Goal: Check status: Check status

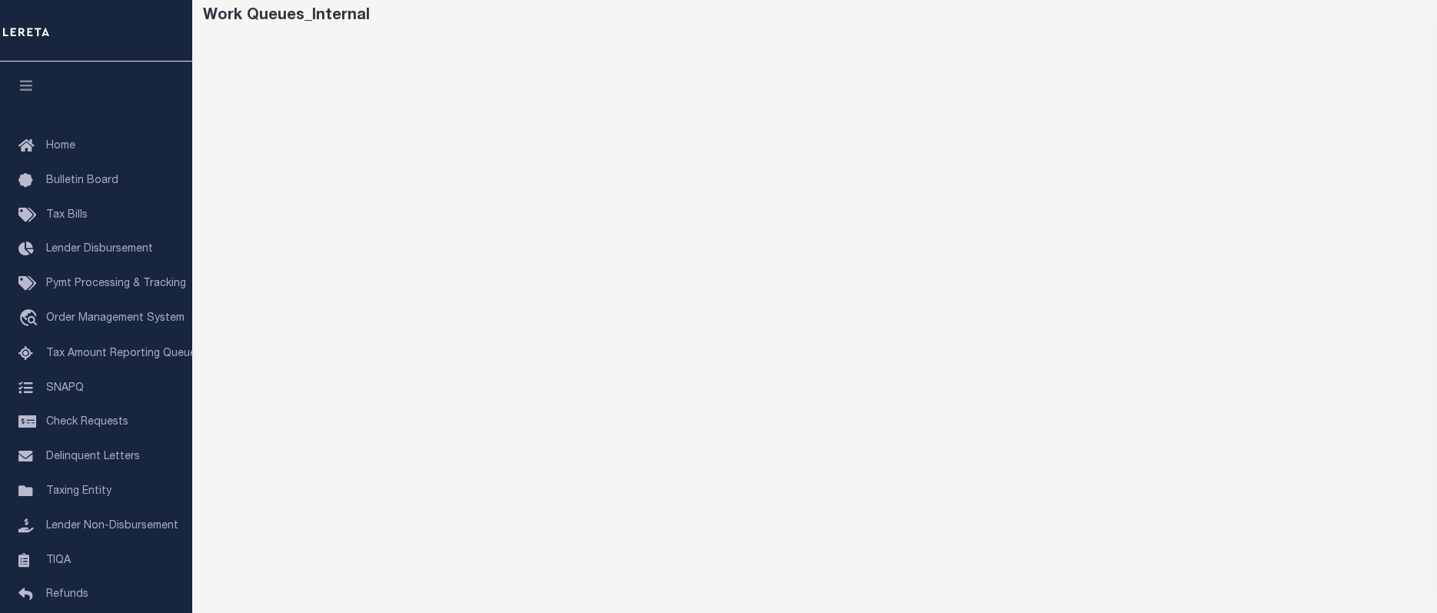
scroll to position [122, 0]
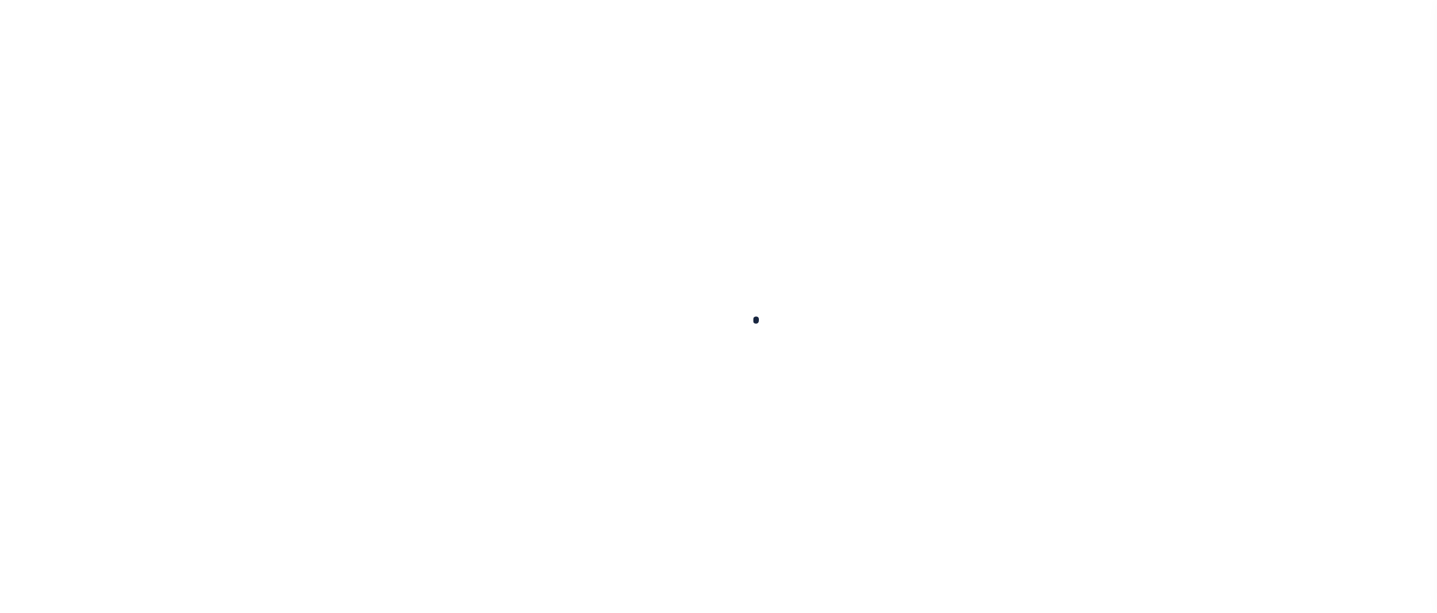
scroll to position [122, 0]
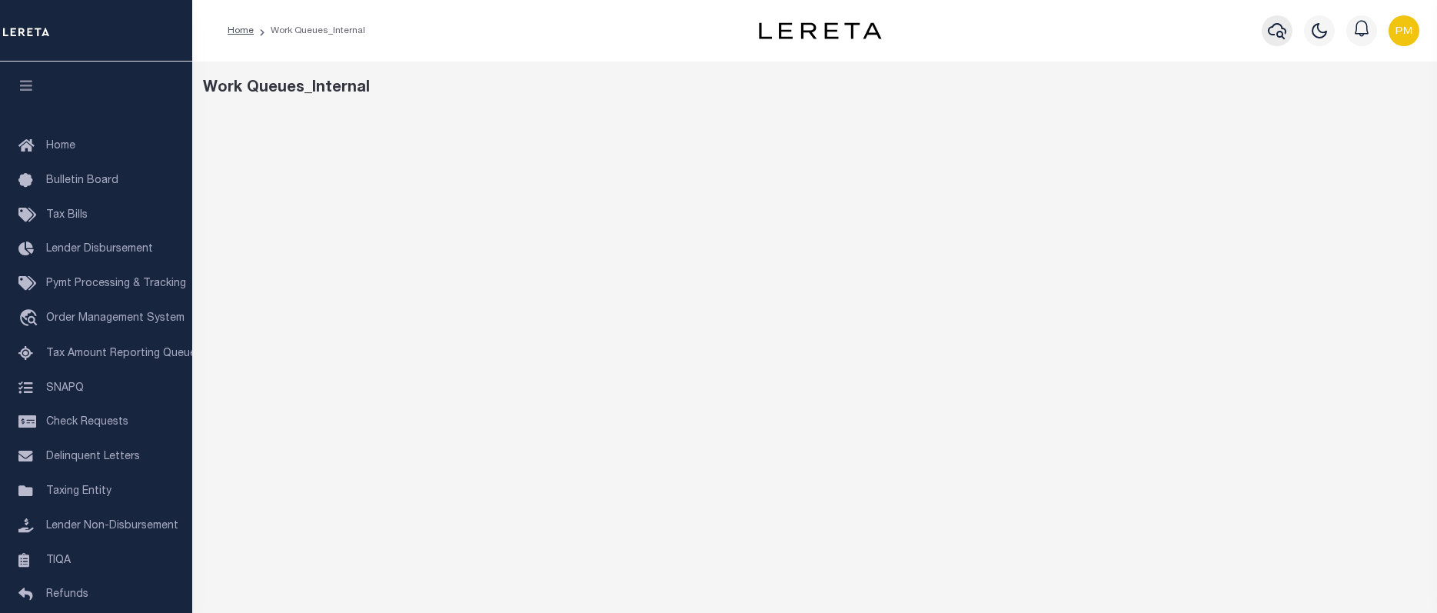
click at [1280, 29] on icon "button" at bounding box center [1277, 31] width 18 height 18
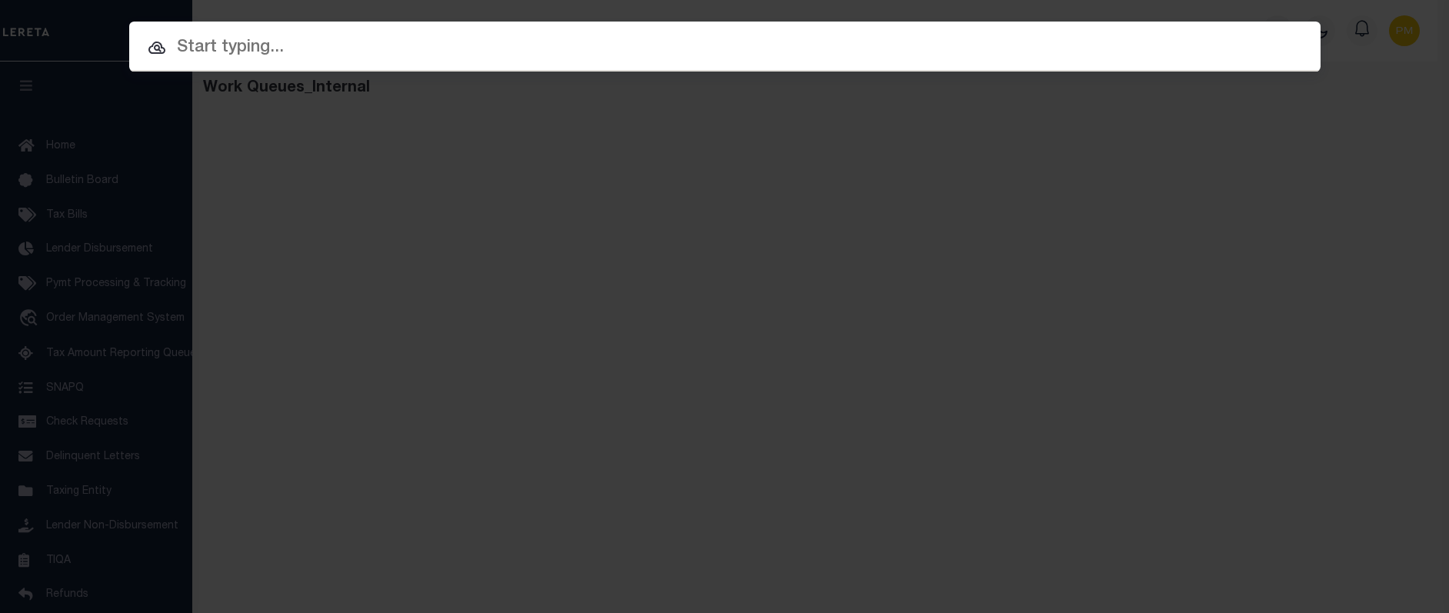
paste input "10020853"
type input "10020853"
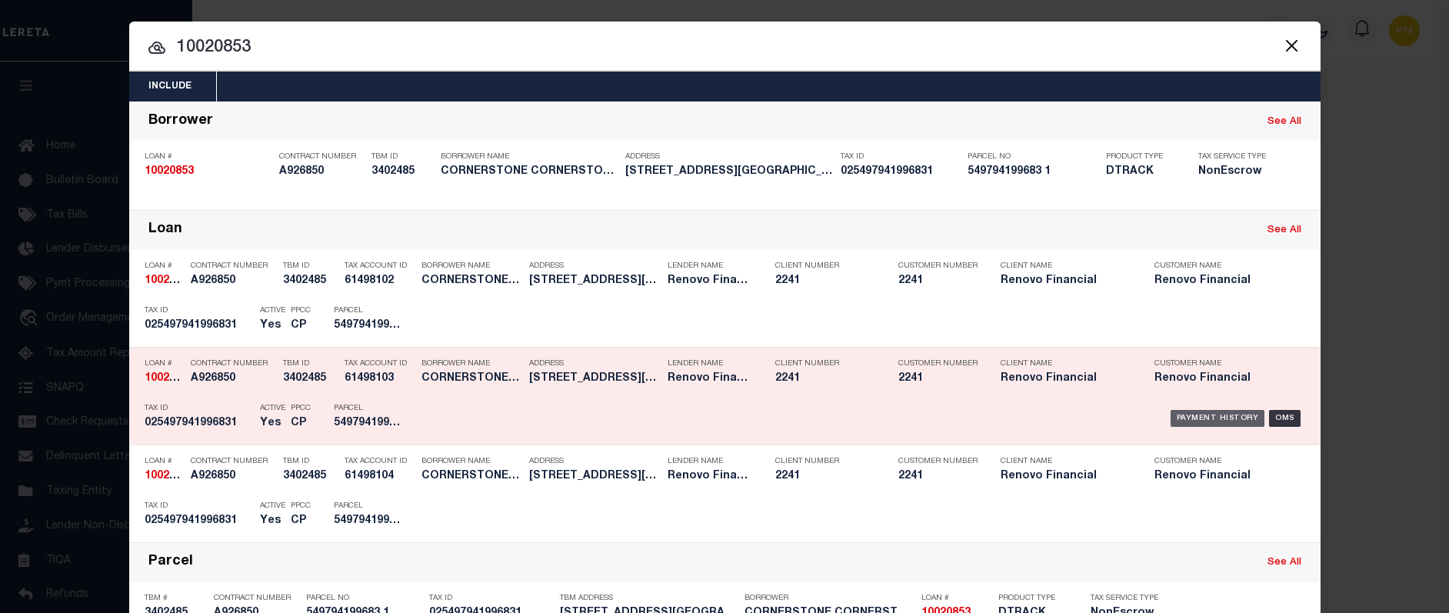
click at [1209, 421] on div "Payment History" at bounding box center [1217, 418] width 95 height 17
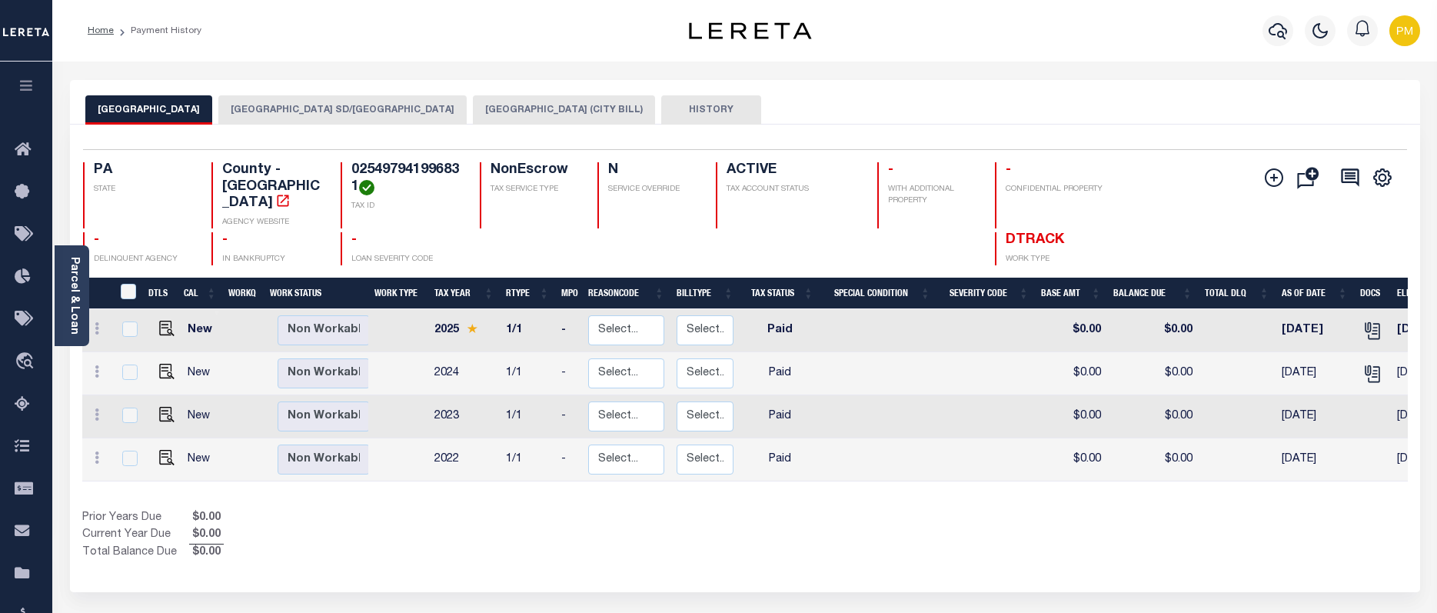
click at [271, 105] on button "ALLENTOWN CITY SD/ALLENTOWN CITY" at bounding box center [342, 109] width 248 height 29
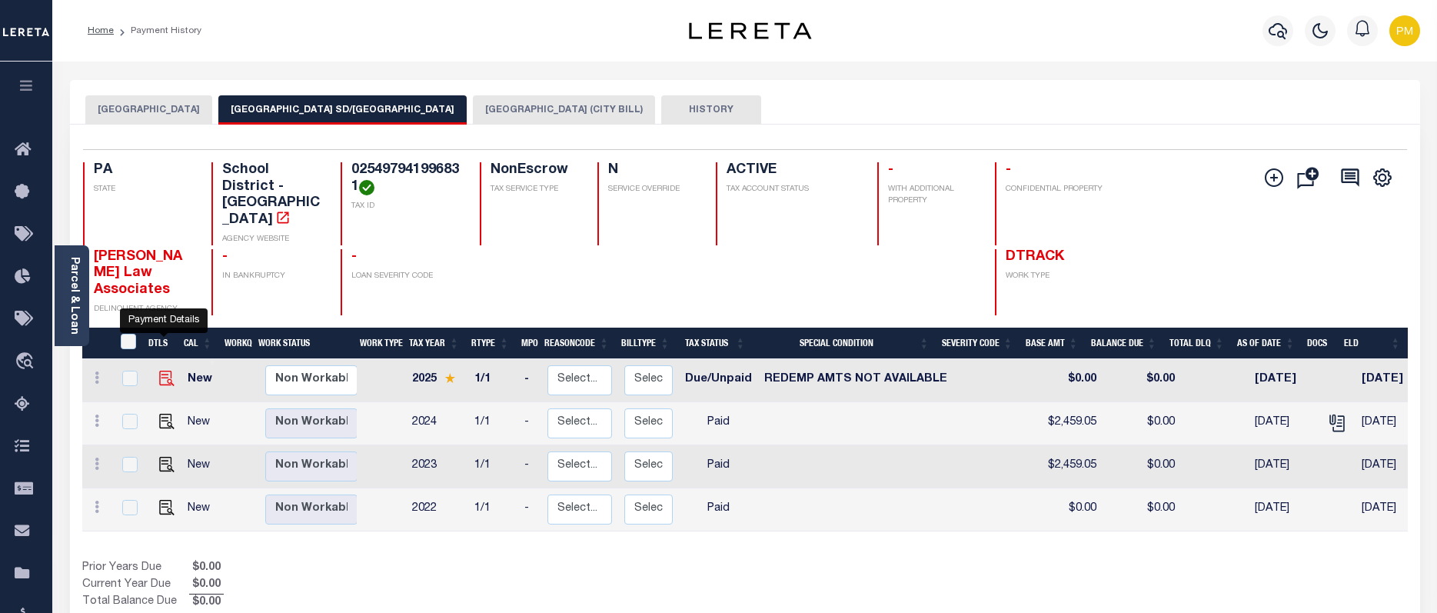
click at [159, 371] on img "" at bounding box center [166, 378] width 15 height 15
checkbox input "true"
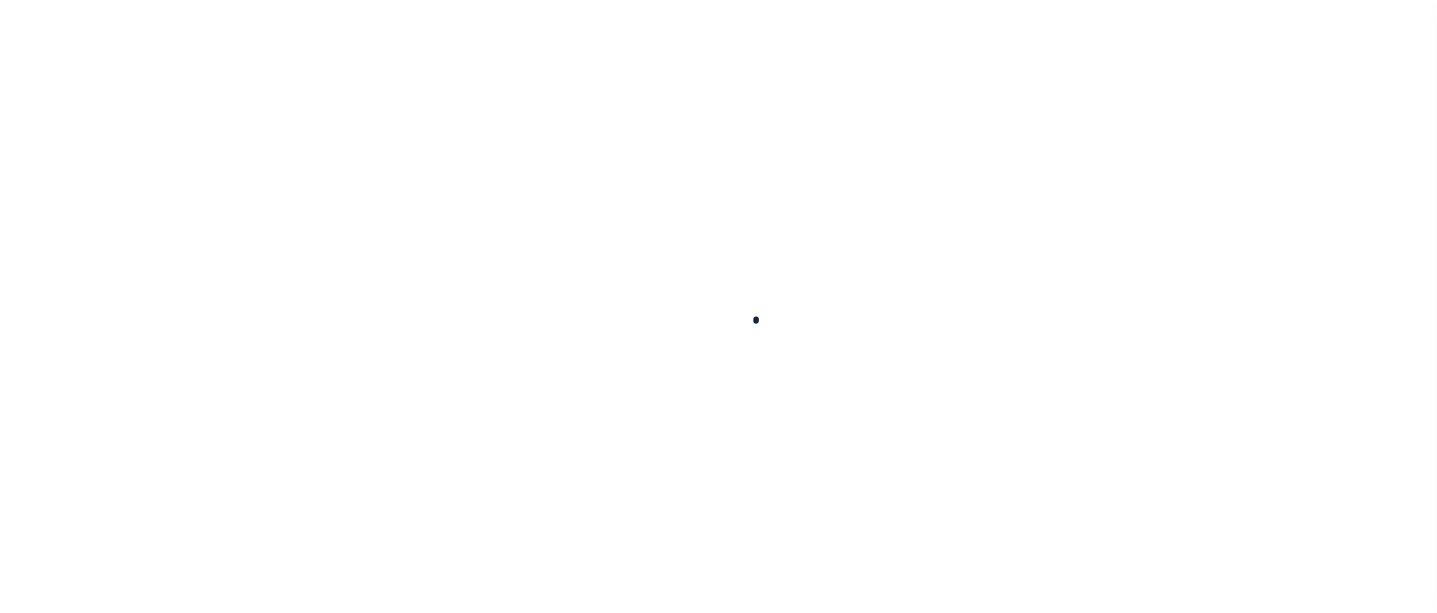
checkbox input "false"
type textarea "tax cert needed - ah"
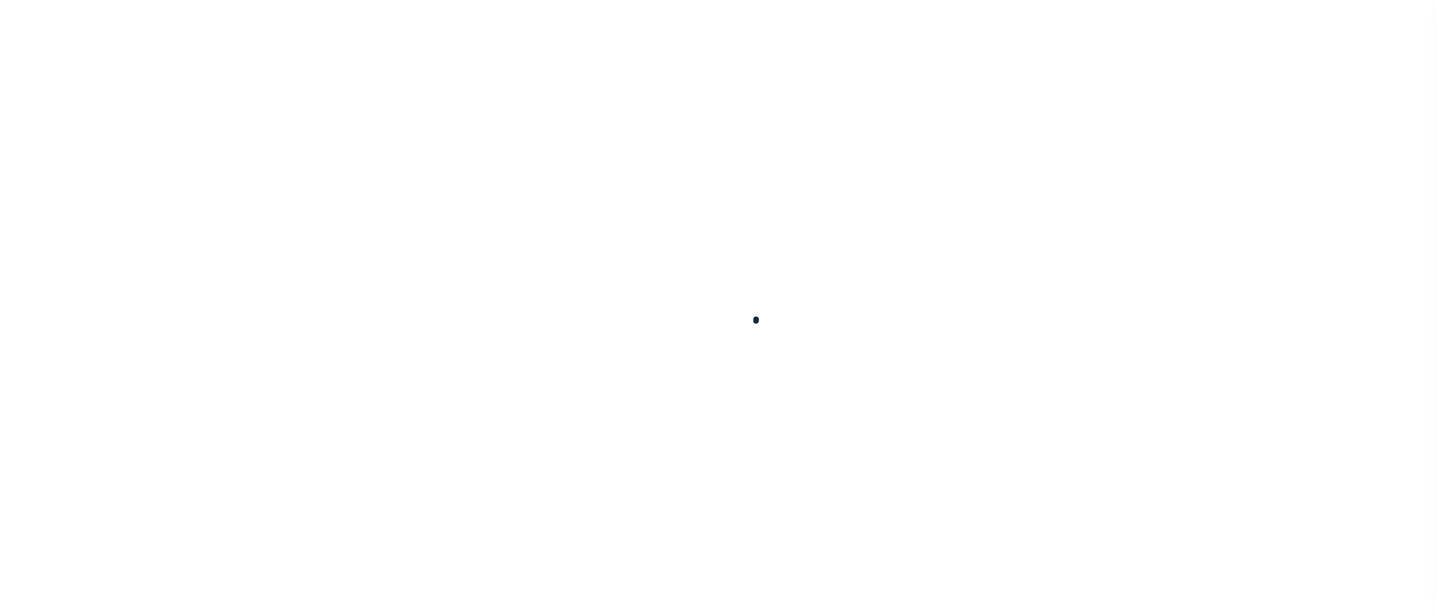
type input "0000000"
type input "[DATE]"
select select "DUE"
select select "24"
type input "$0"
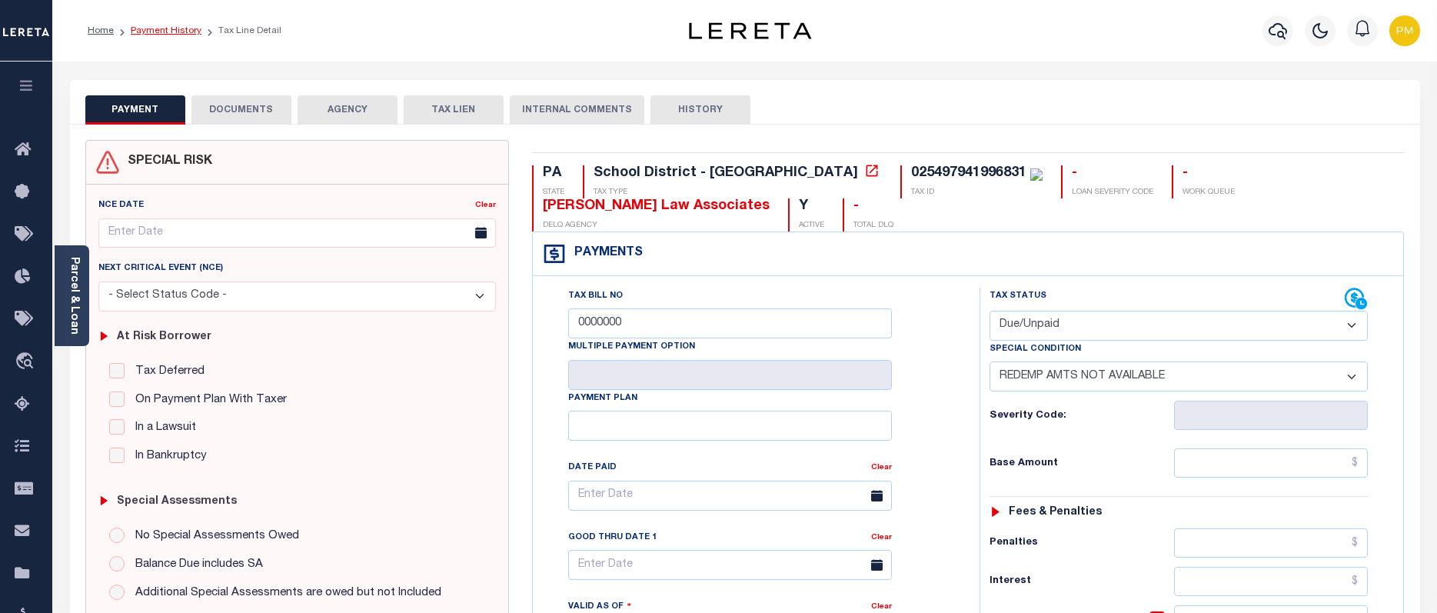
click at [152, 33] on link "Payment History" at bounding box center [166, 30] width 71 height 9
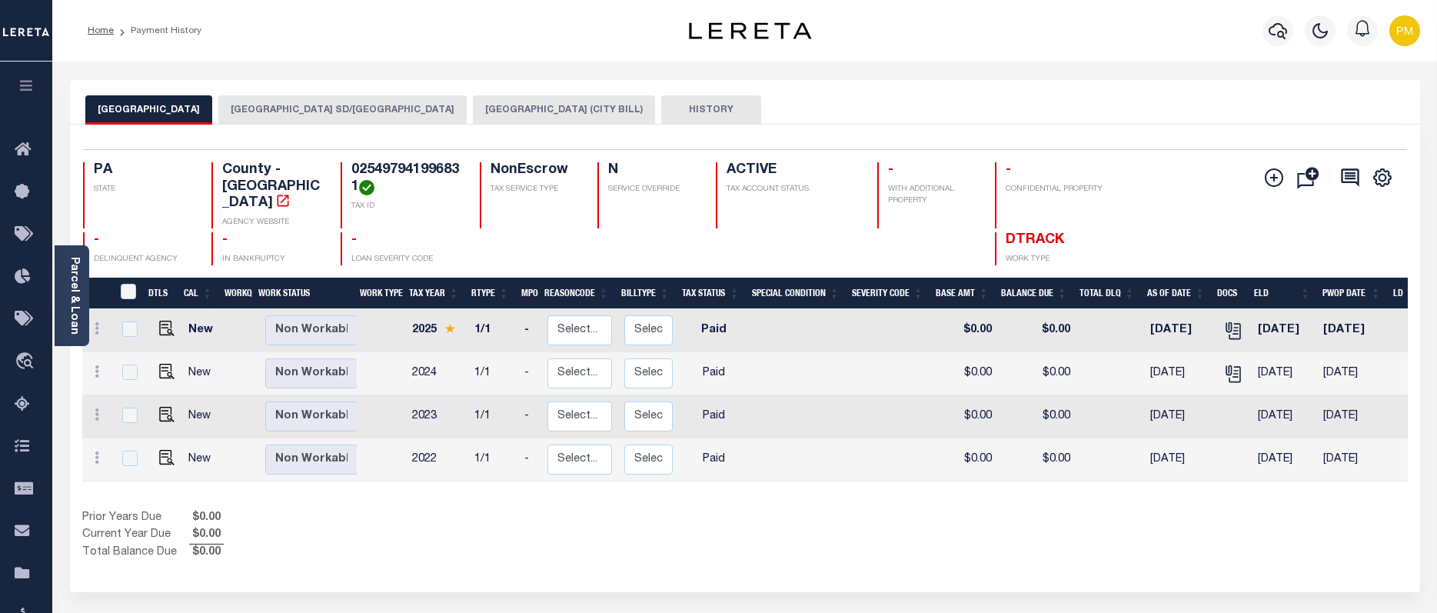
click at [478, 109] on button "ALLENTOWN CITY (CITY BILL)" at bounding box center [564, 109] width 182 height 29
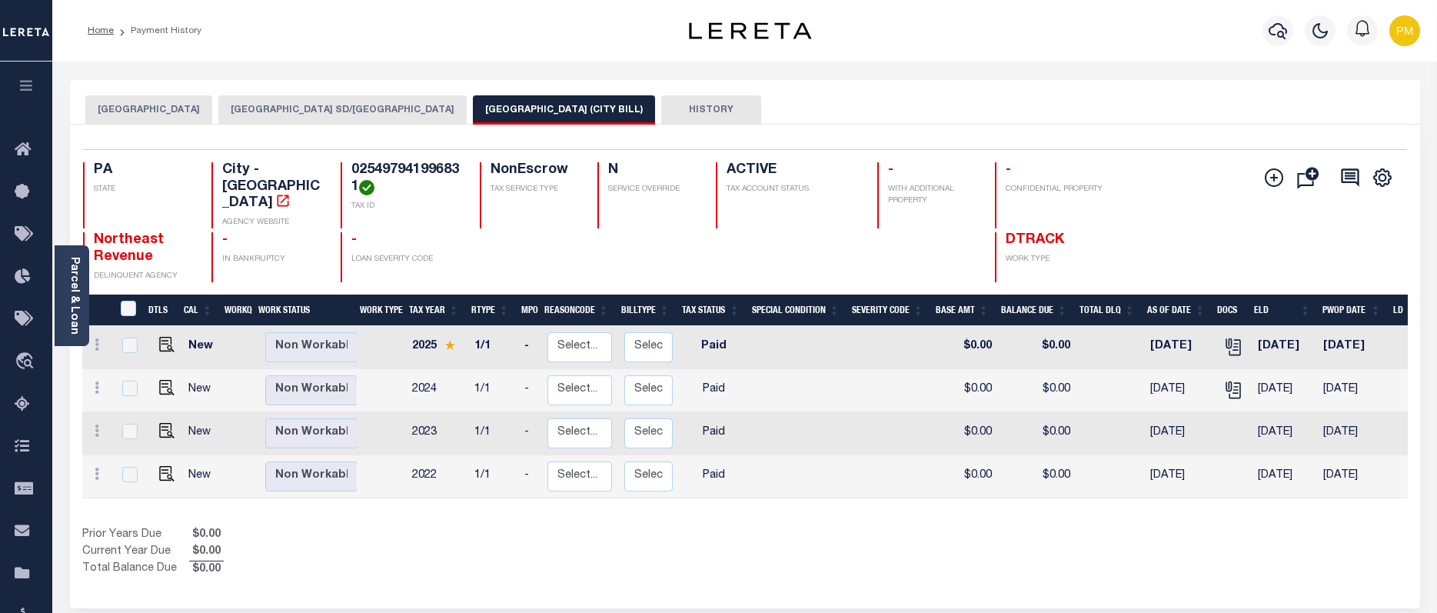
click at [297, 108] on button "ALLENTOWN CITY SD/ALLENTOWN CITY" at bounding box center [342, 109] width 248 height 29
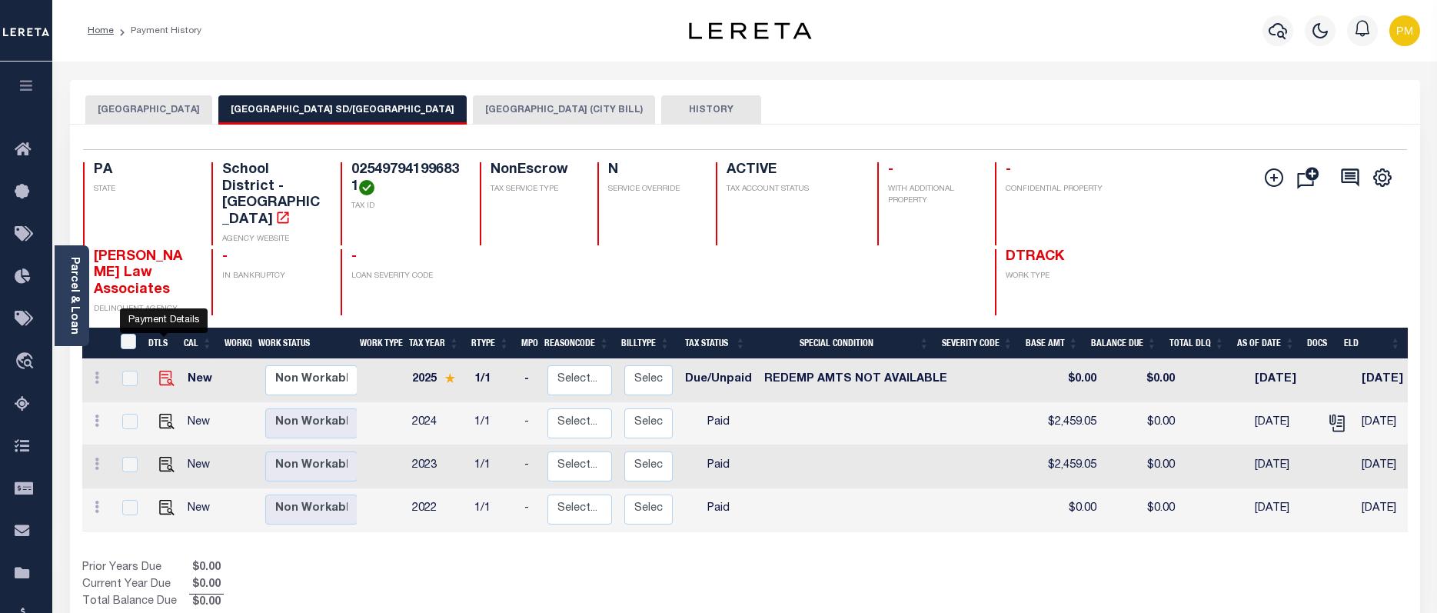
click at [162, 371] on img "" at bounding box center [166, 378] width 15 height 15
checkbox input "true"
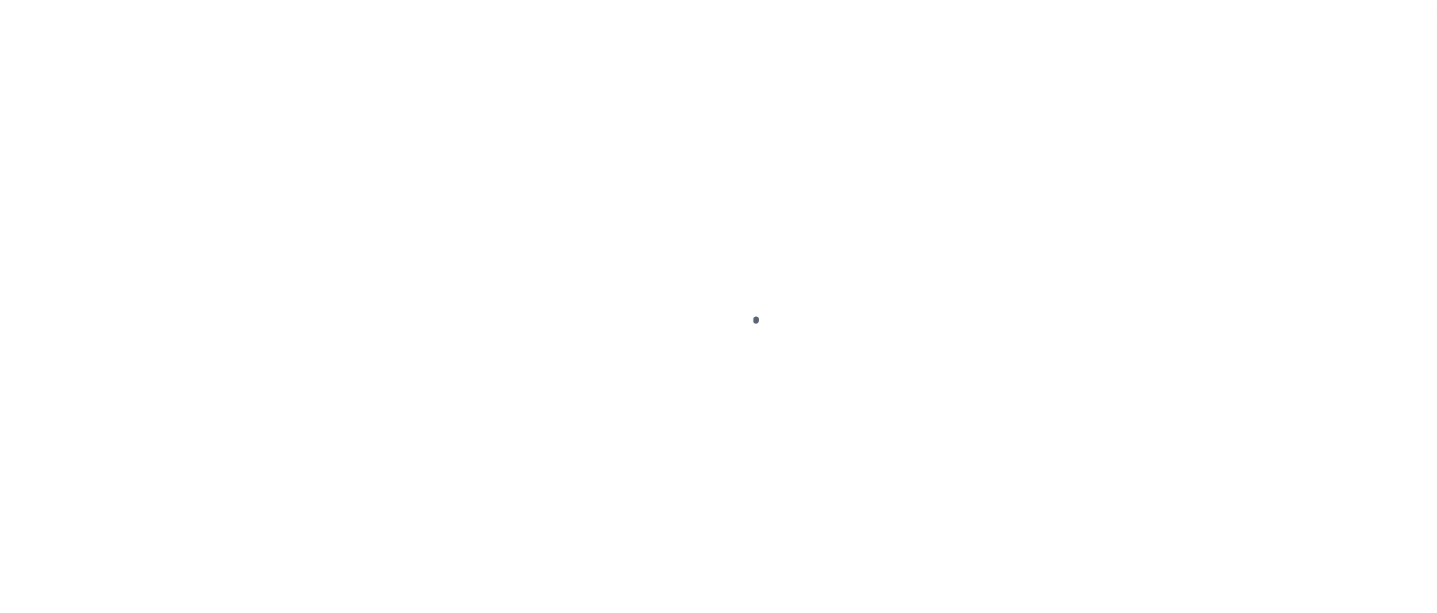
select select "DUE"
select select "24"
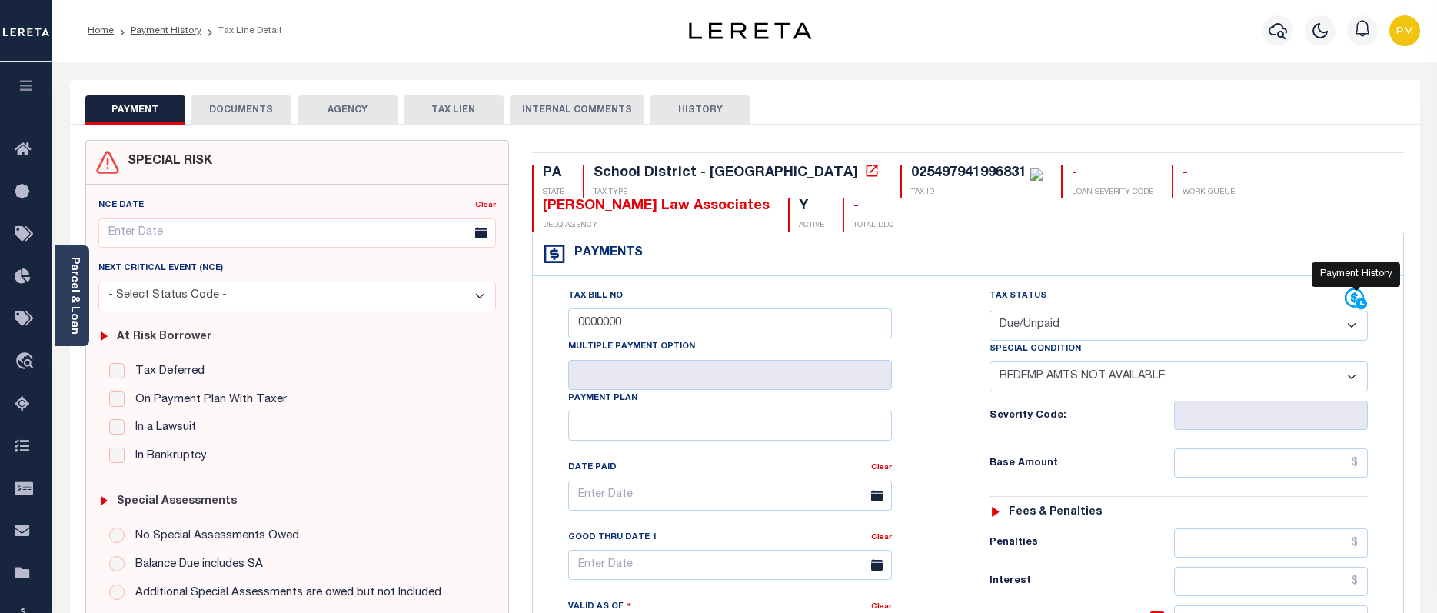
click at [1347, 298] on icon at bounding box center [1356, 299] width 23 height 23
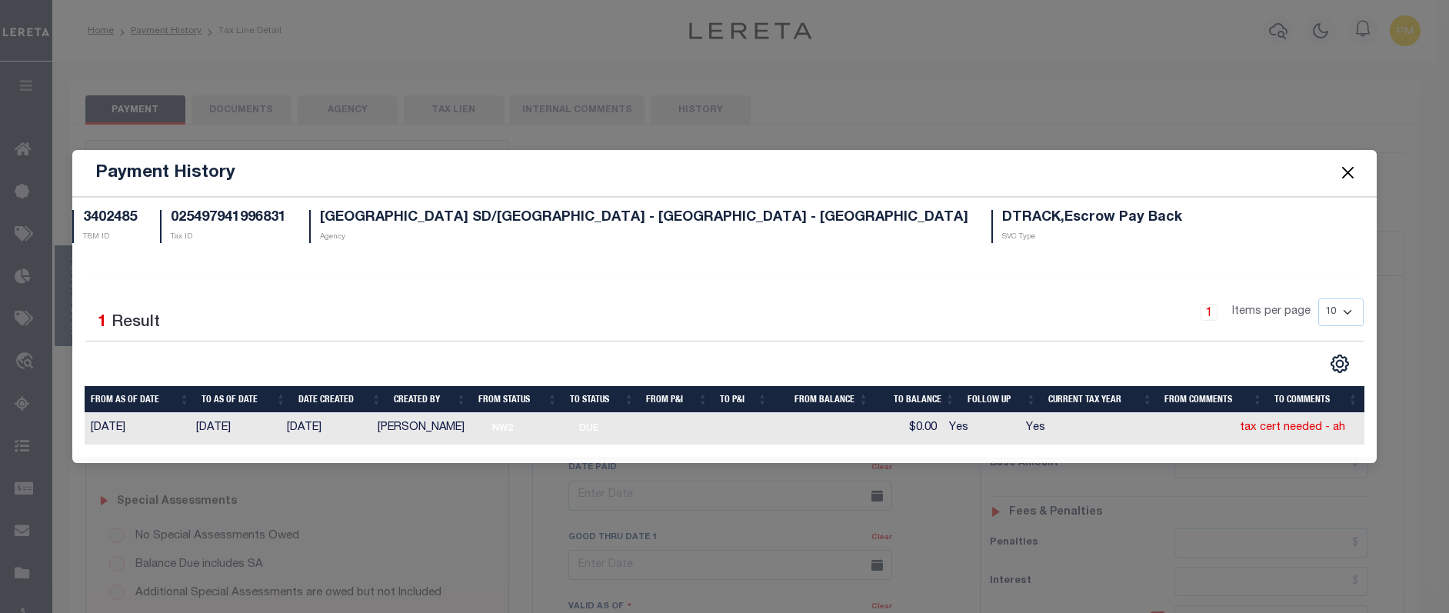
click at [1349, 171] on button "Close" at bounding box center [1348, 173] width 20 height 20
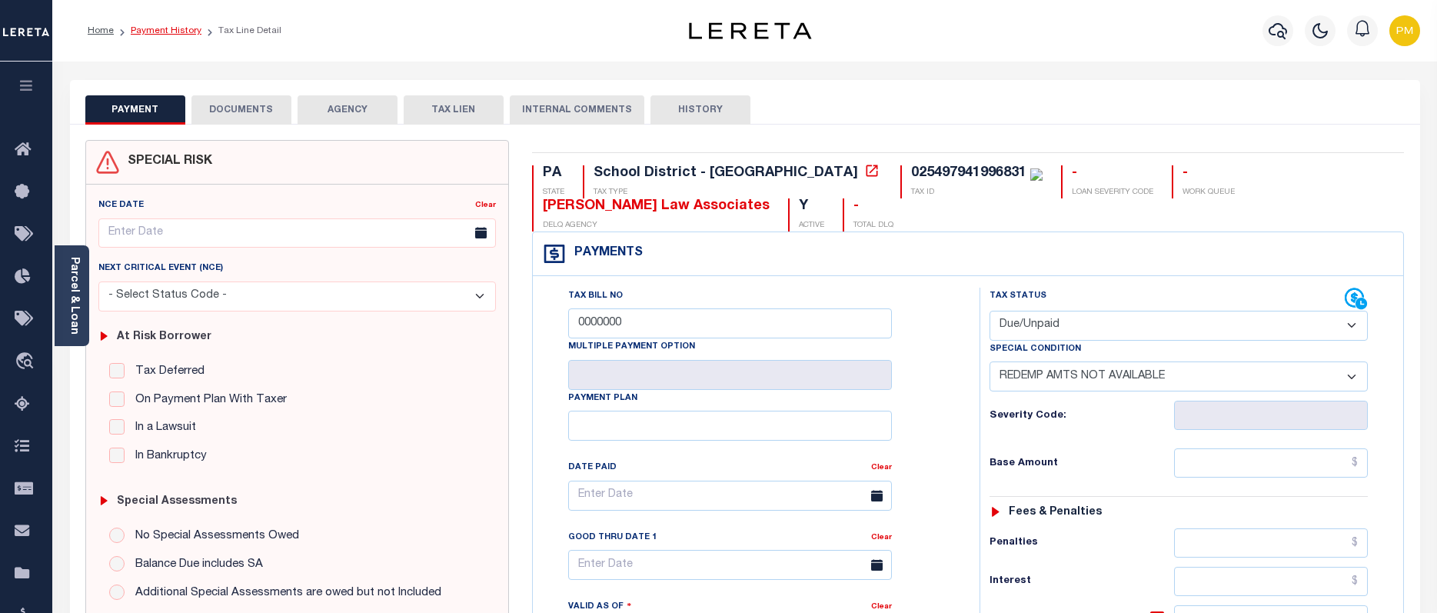
click at [165, 30] on link "Payment History" at bounding box center [166, 30] width 71 height 9
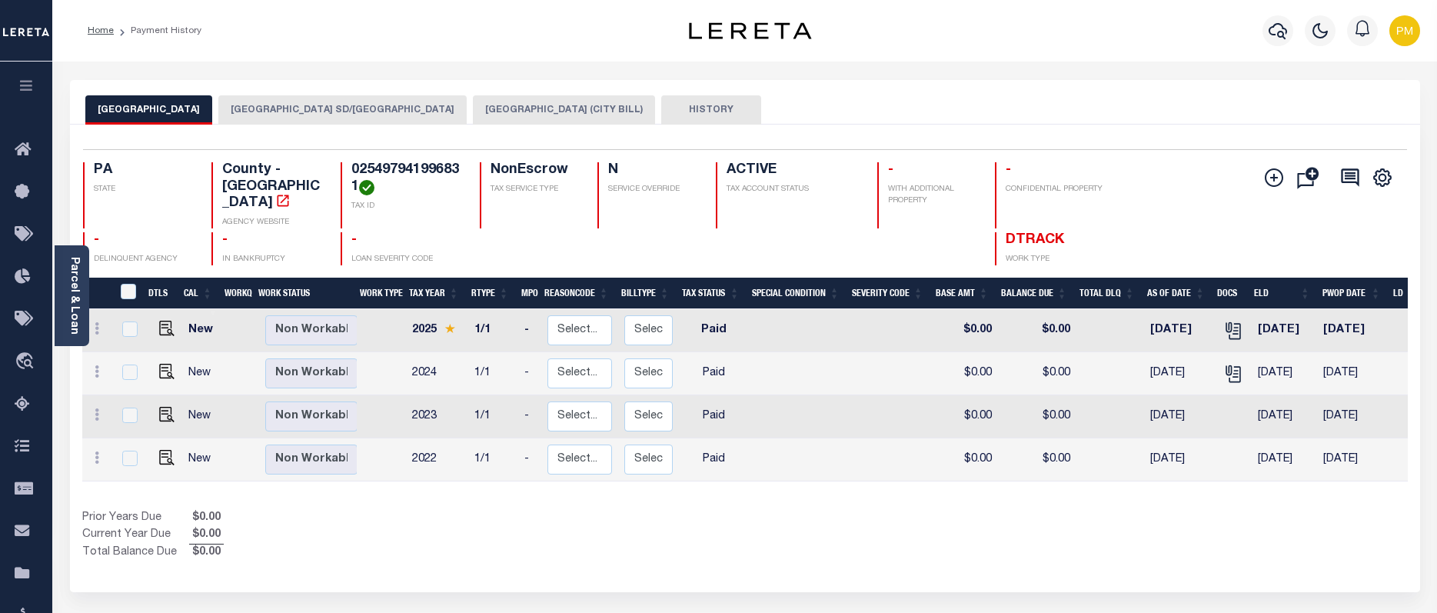
click at [343, 111] on button "[GEOGRAPHIC_DATA] SD/[GEOGRAPHIC_DATA]" at bounding box center [342, 109] width 248 height 29
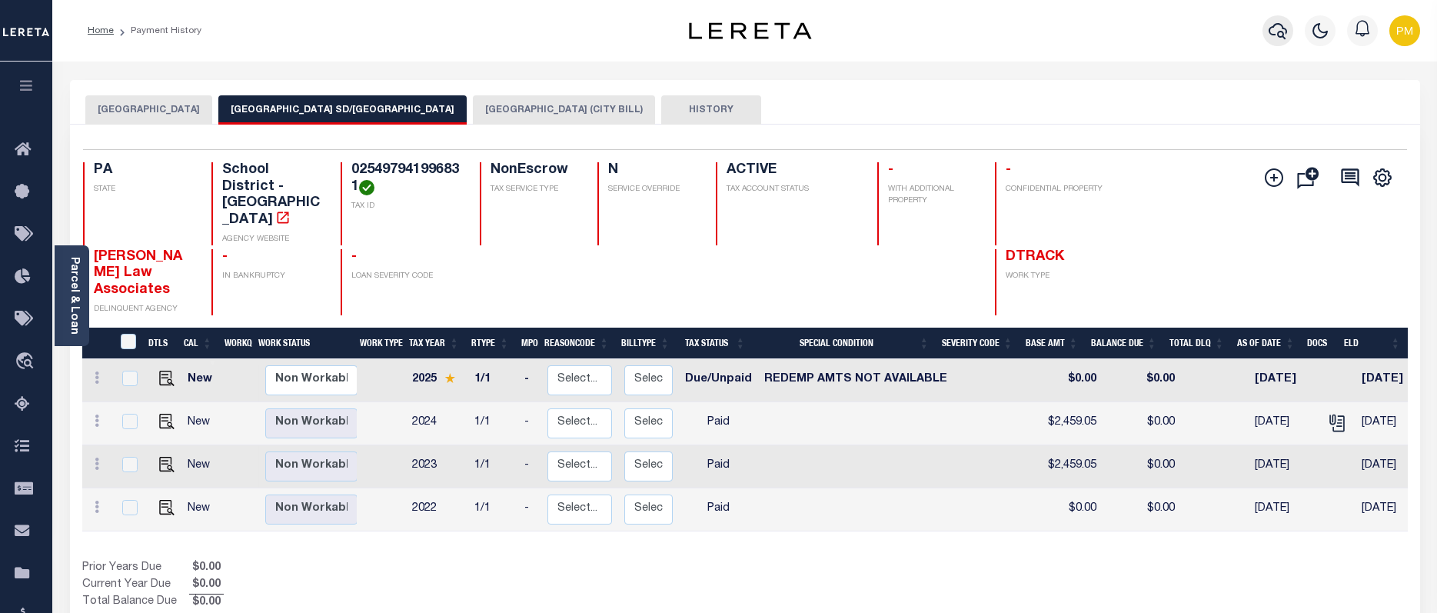
click at [1280, 33] on icon "button" at bounding box center [1278, 31] width 18 height 16
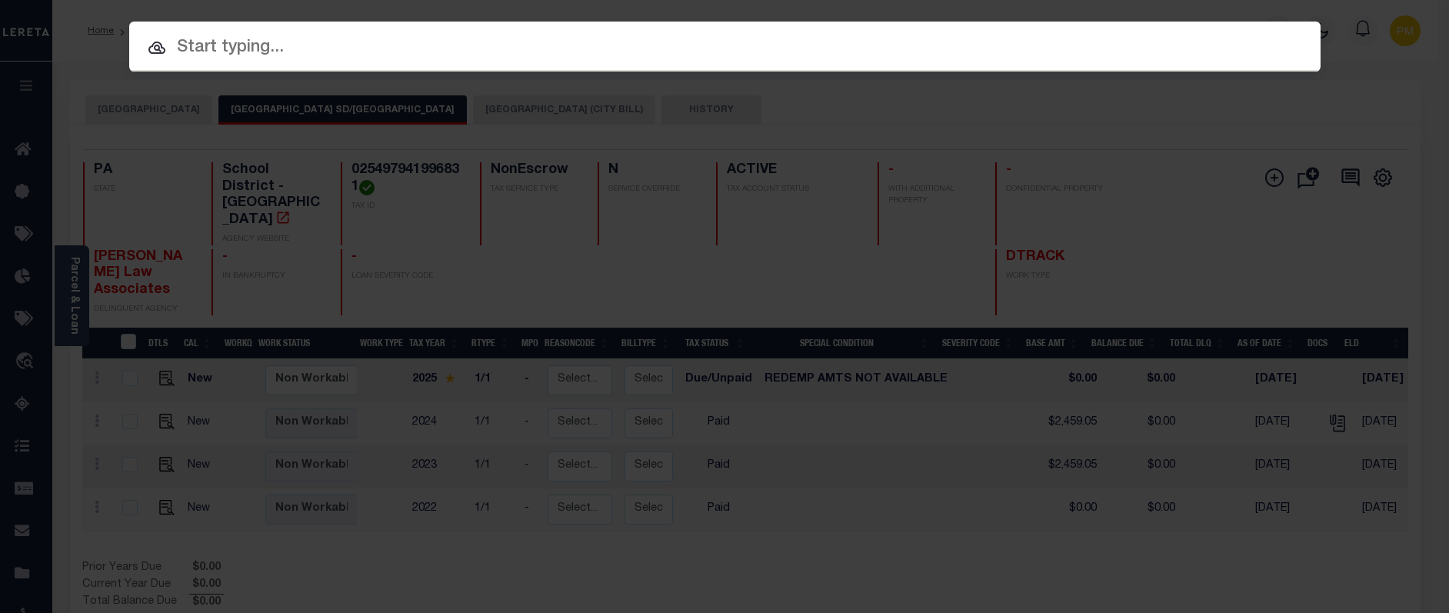
paste input "17064"
type input "17064"
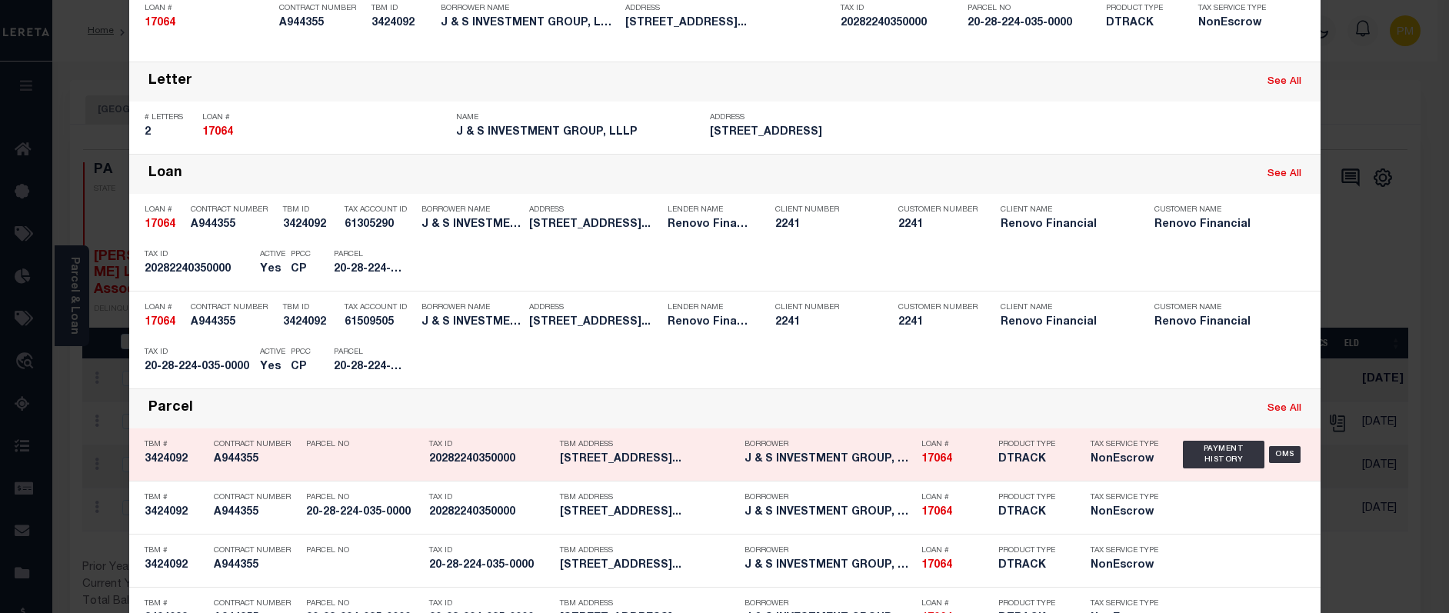
scroll to position [231, 0]
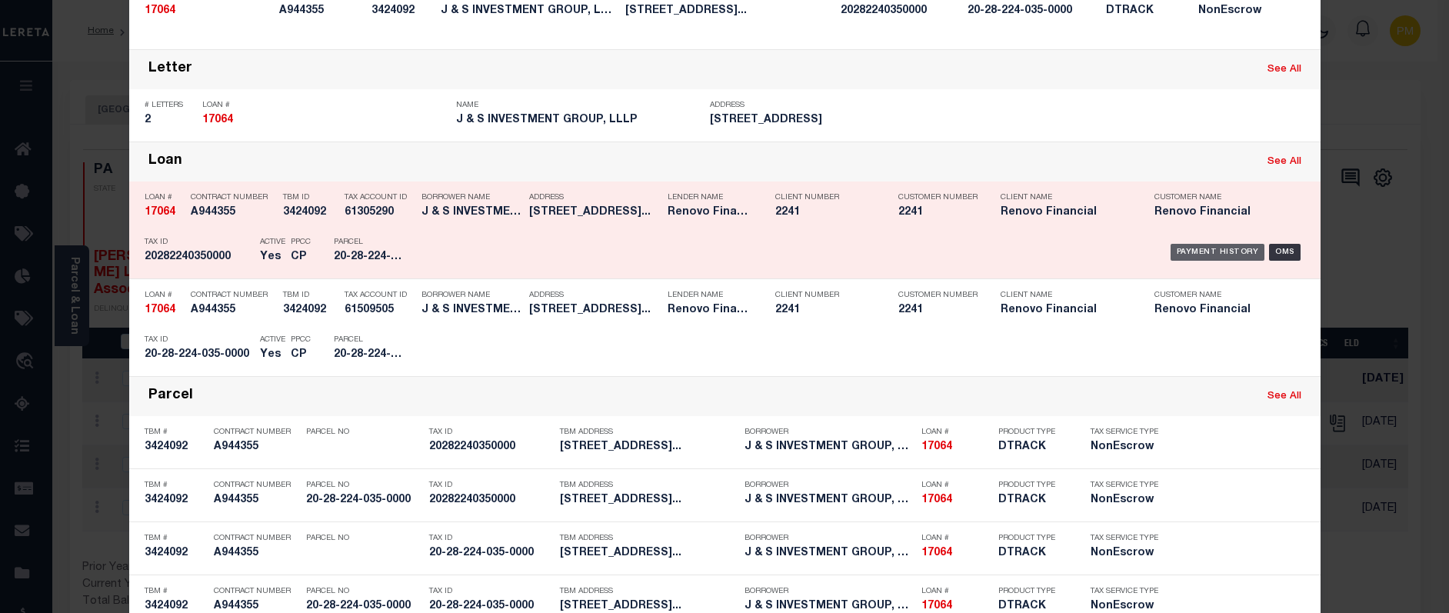
click at [1199, 257] on div "Payment History" at bounding box center [1217, 252] width 95 height 17
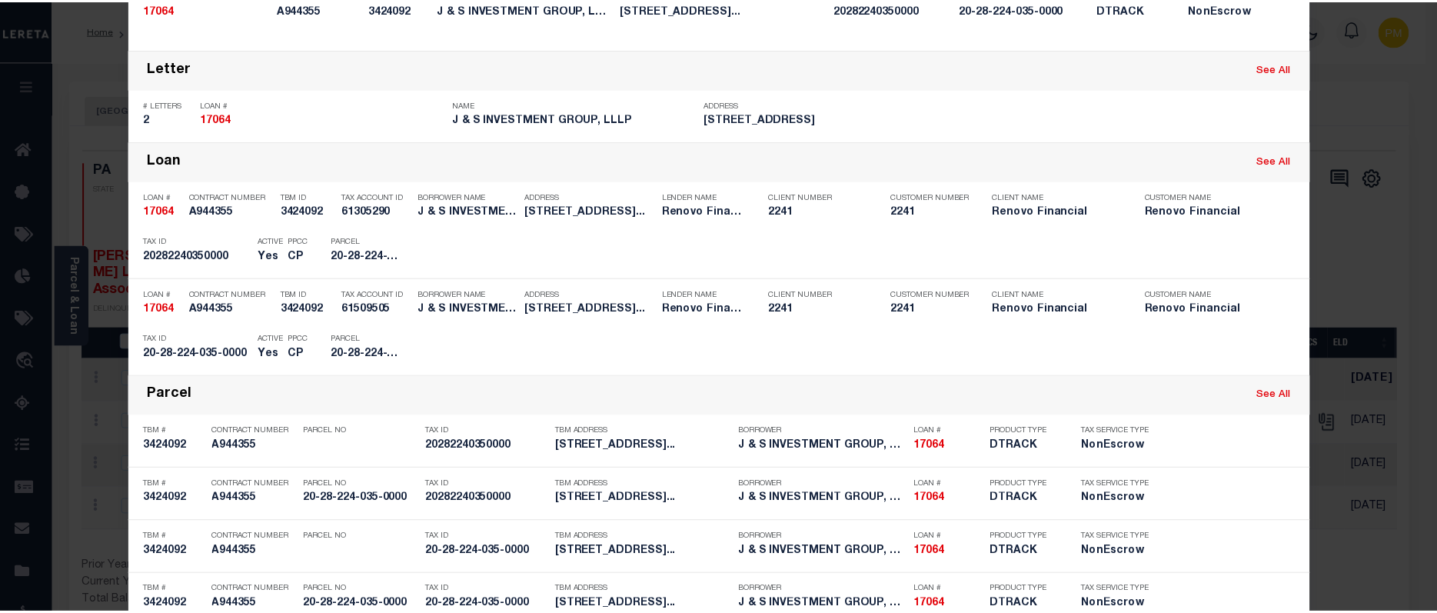
scroll to position [0, 0]
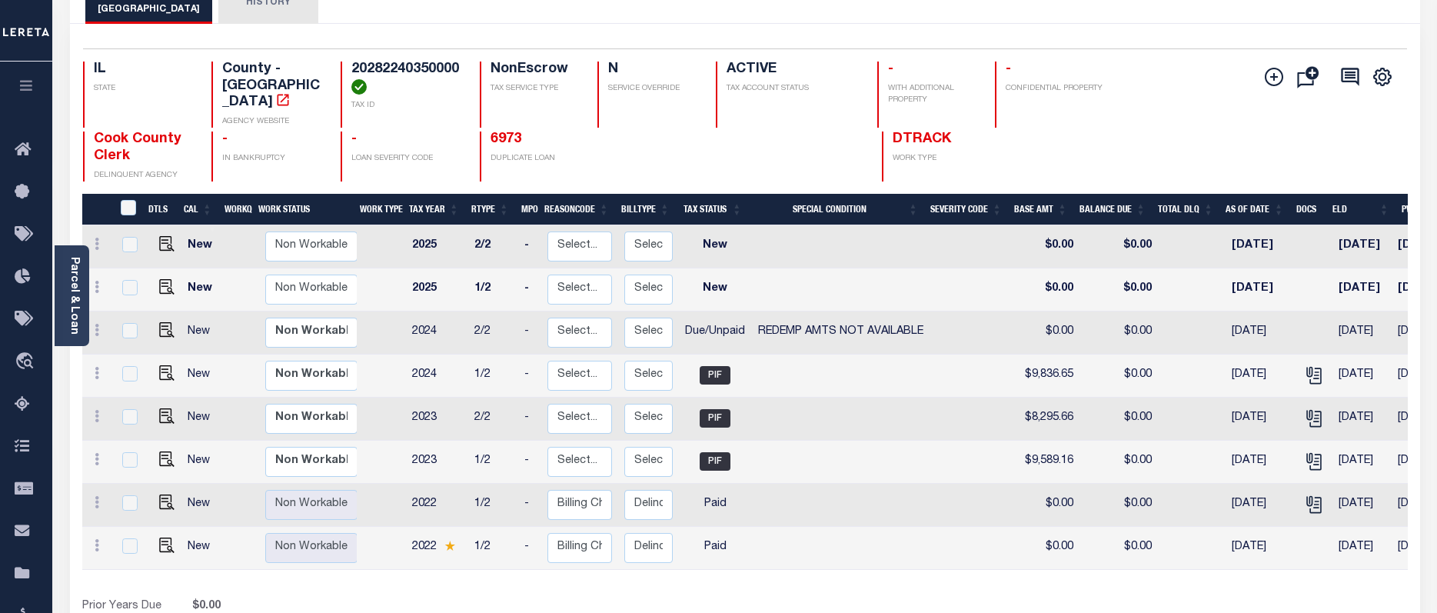
scroll to position [154, 0]
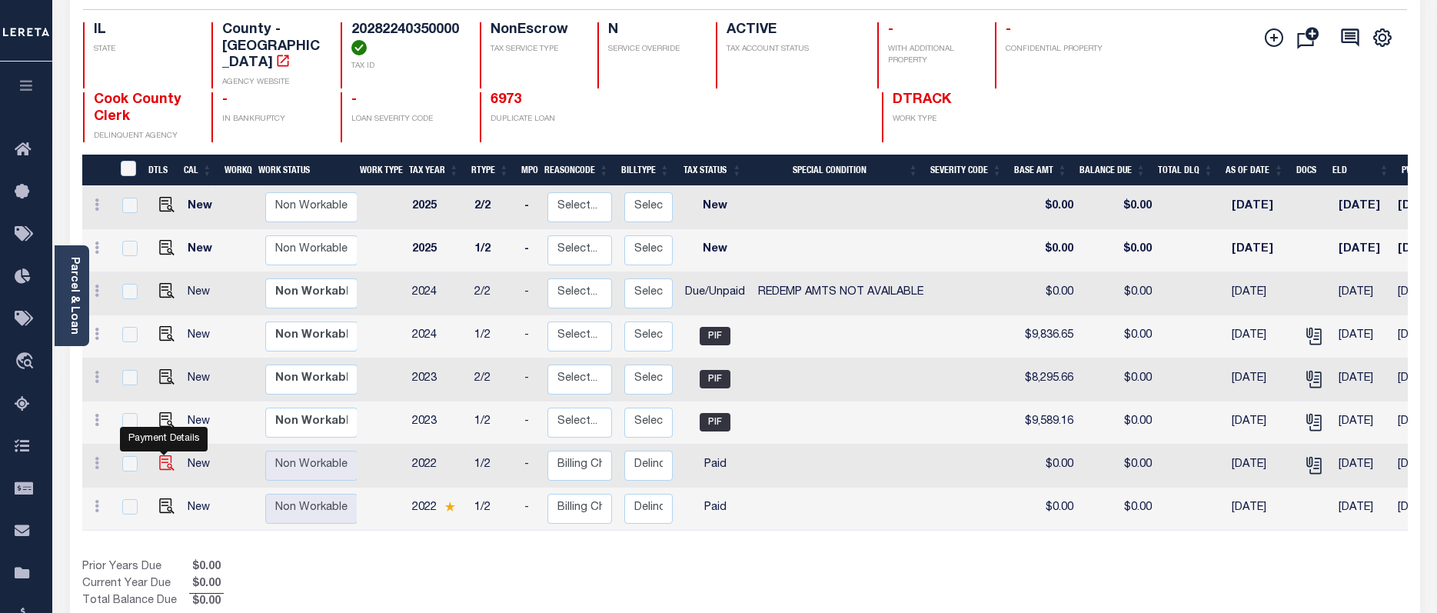
click at [161, 455] on img "" at bounding box center [166, 462] width 15 height 15
checkbox input "true"
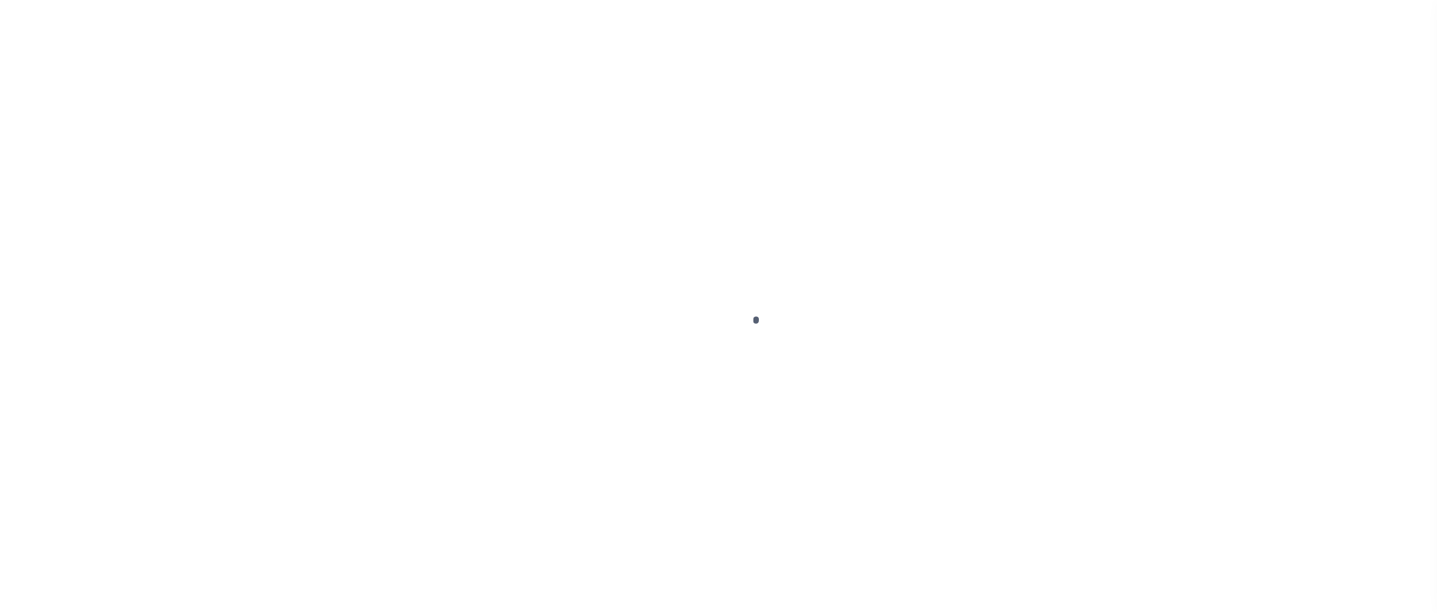
select select "PYD"
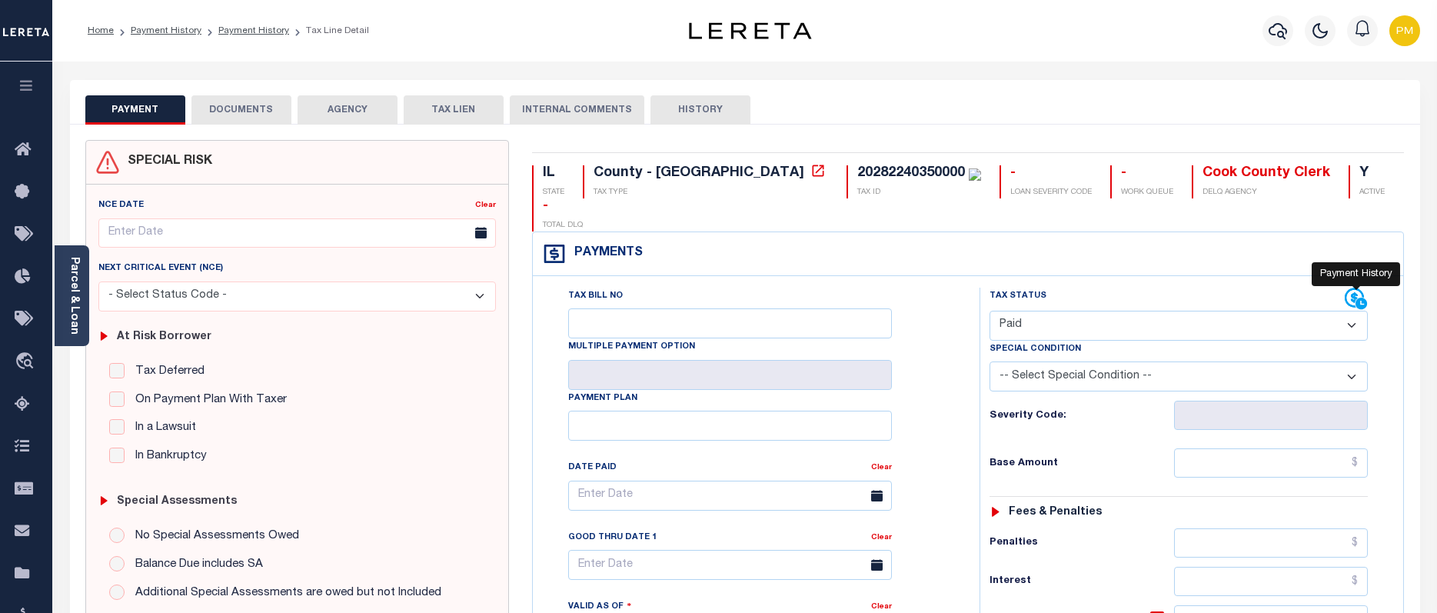
click at [1351, 288] on icon at bounding box center [1356, 299] width 23 height 23
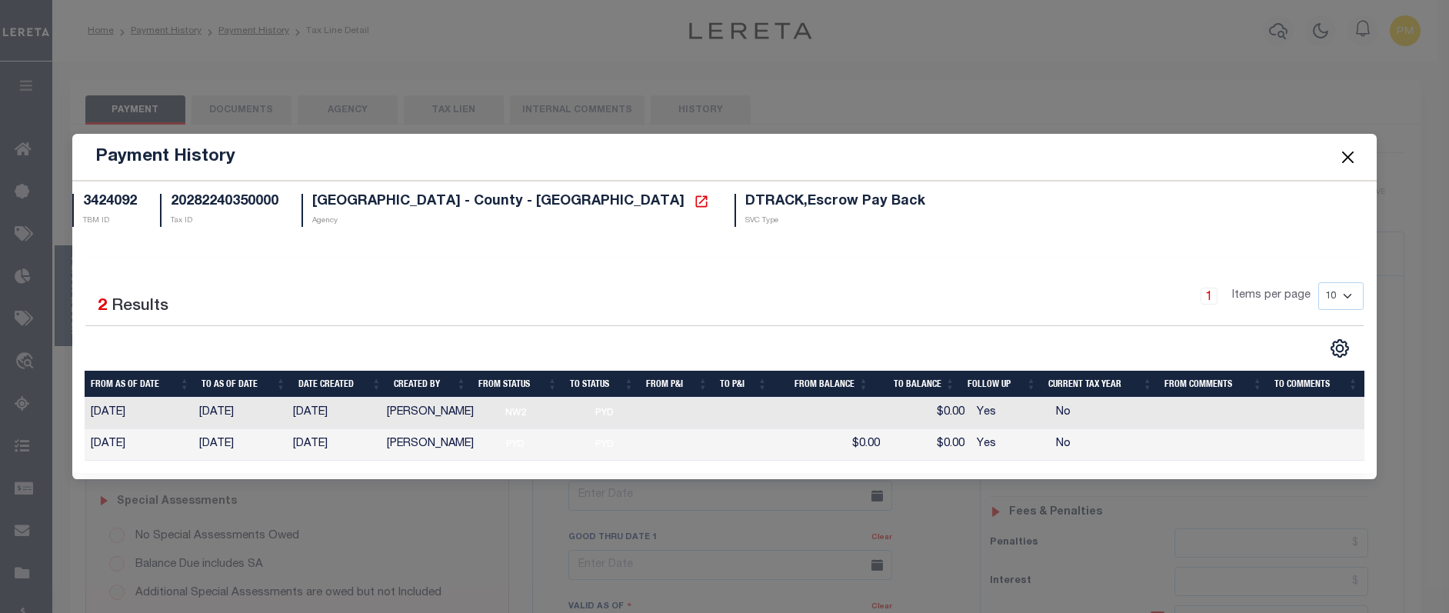
click at [1349, 161] on button "Close" at bounding box center [1348, 157] width 20 height 20
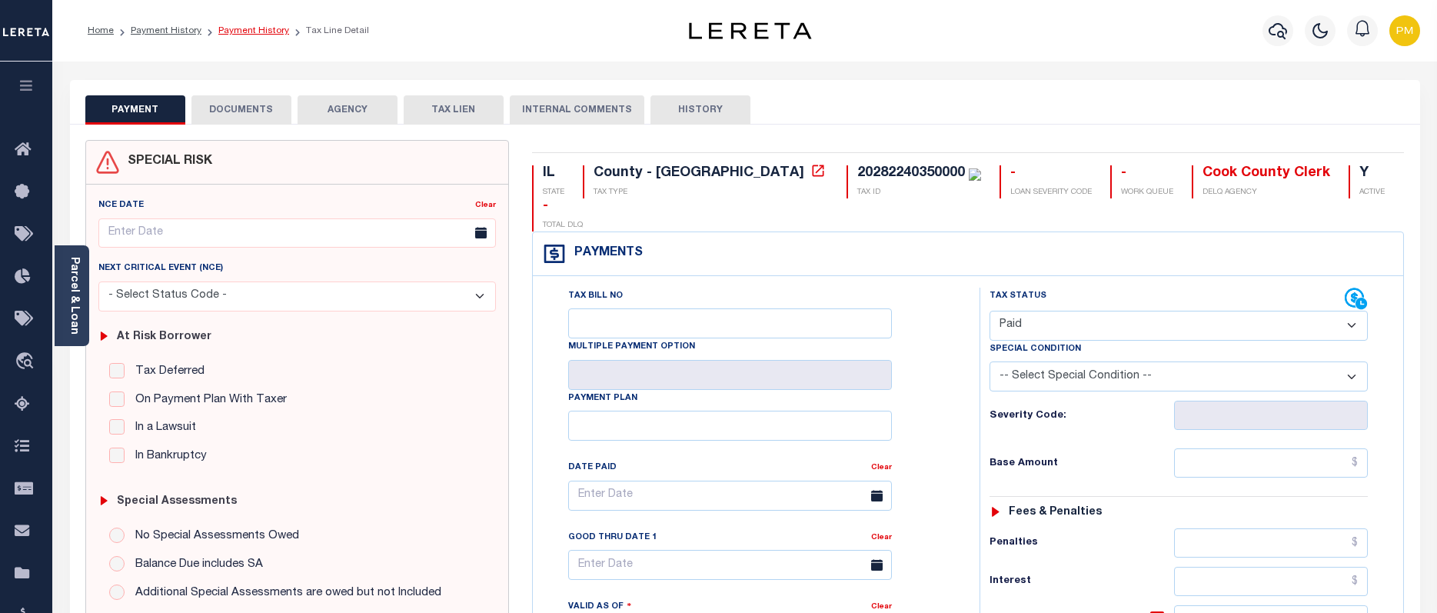
click at [246, 28] on link "Payment History" at bounding box center [253, 30] width 71 height 9
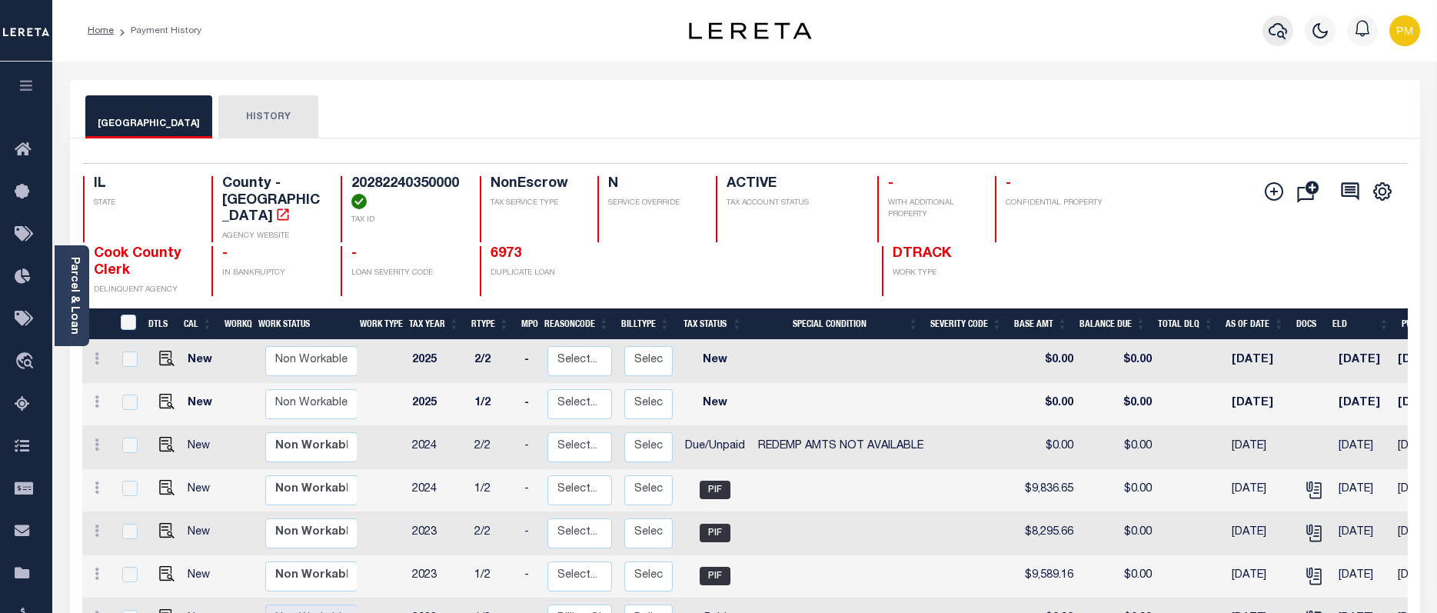
click at [1279, 33] on icon "button" at bounding box center [1278, 31] width 18 height 16
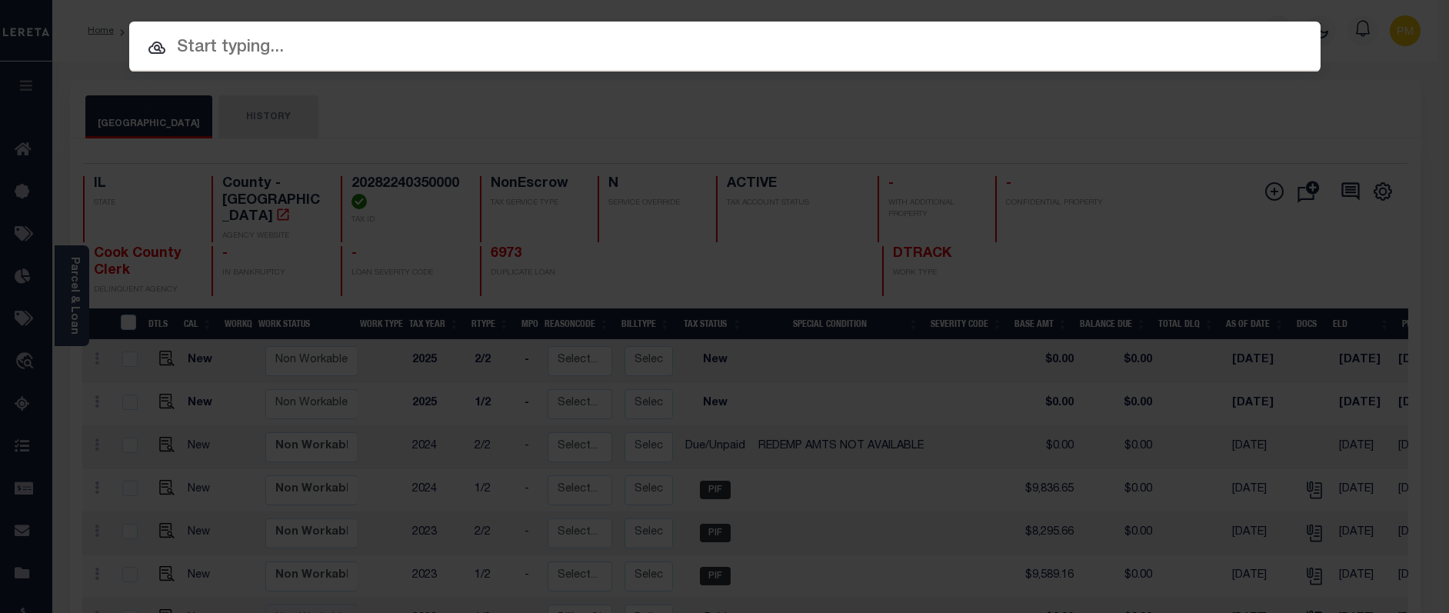
paste input "08009544."
type input "08009544."
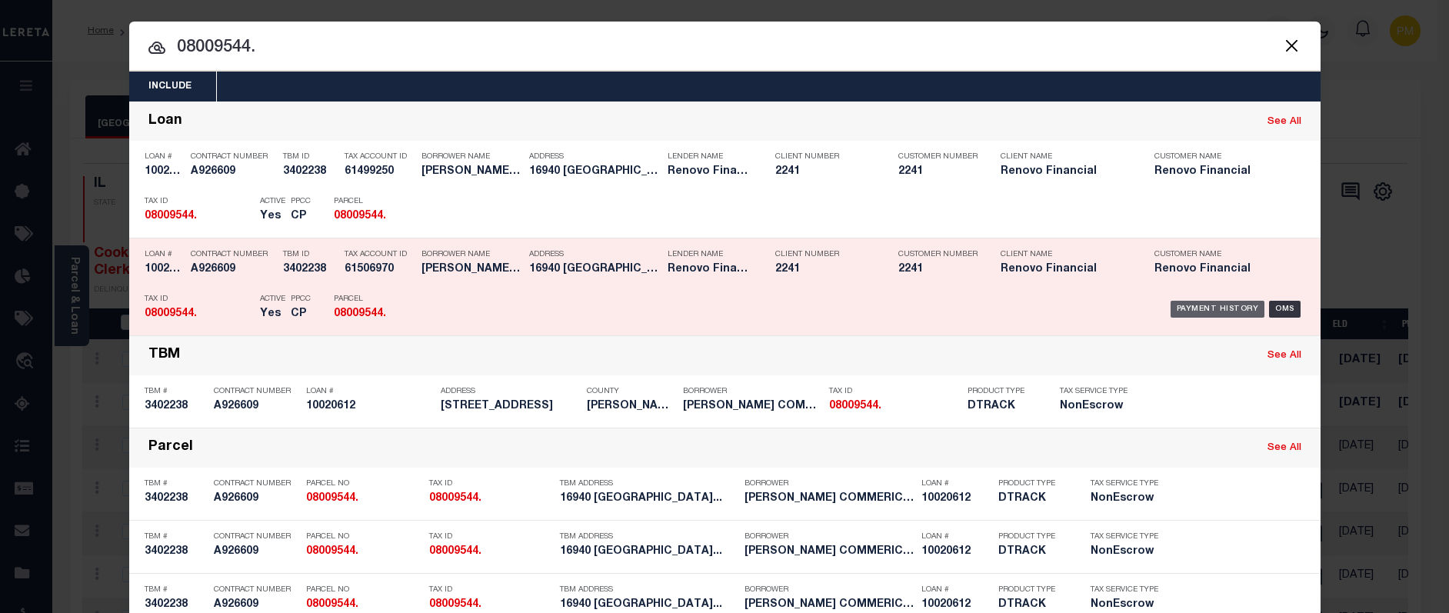
click at [1187, 310] on div "Payment History" at bounding box center [1217, 309] width 95 height 17
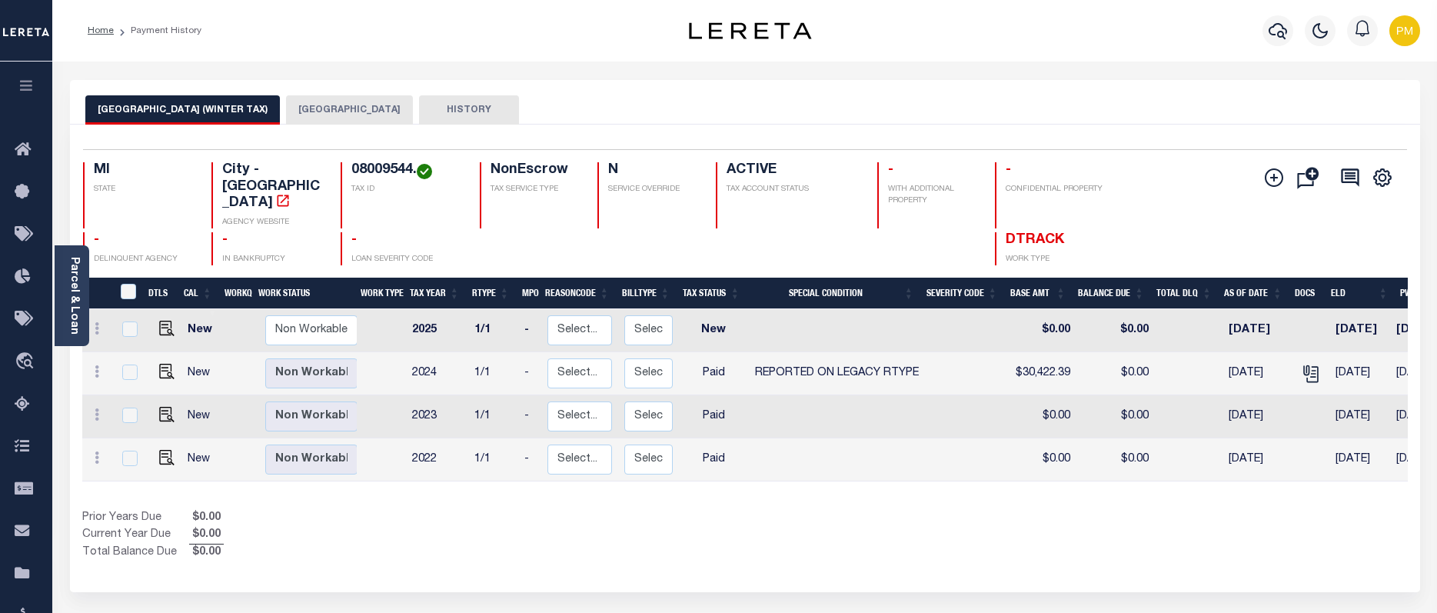
click at [286, 110] on button "[GEOGRAPHIC_DATA]" at bounding box center [349, 109] width 127 height 29
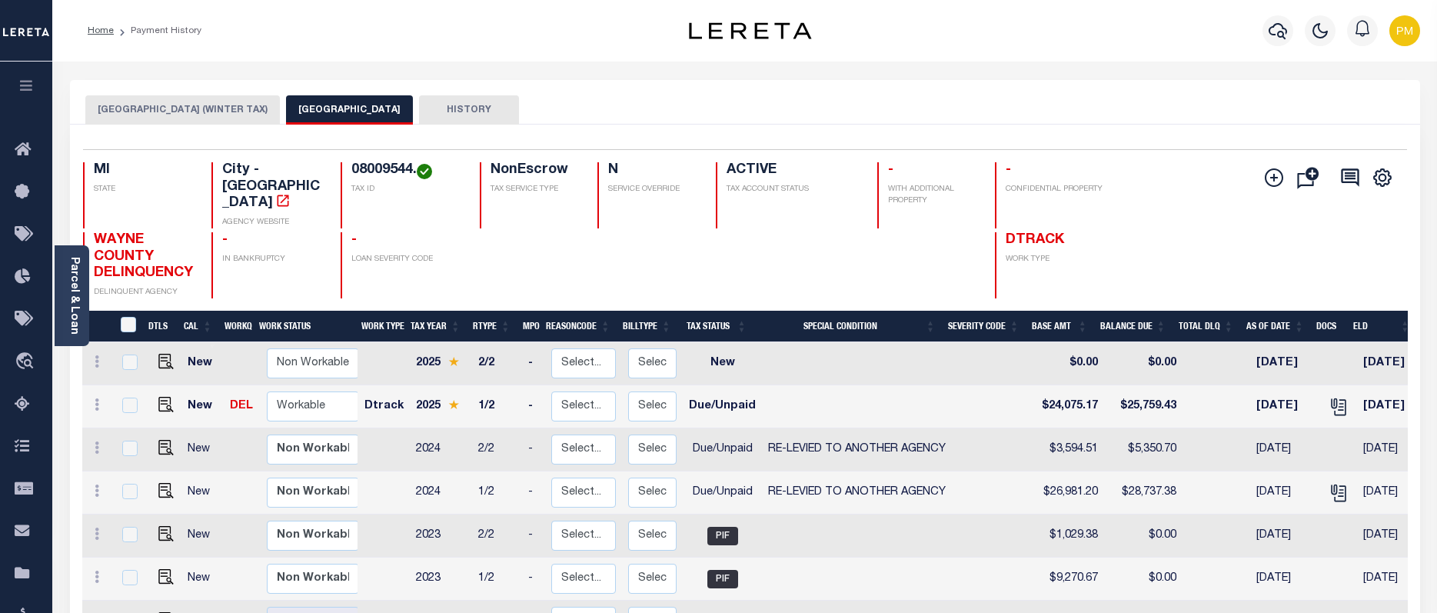
click at [145, 110] on button "[GEOGRAPHIC_DATA] (WINTER TAX)" at bounding box center [182, 109] width 195 height 29
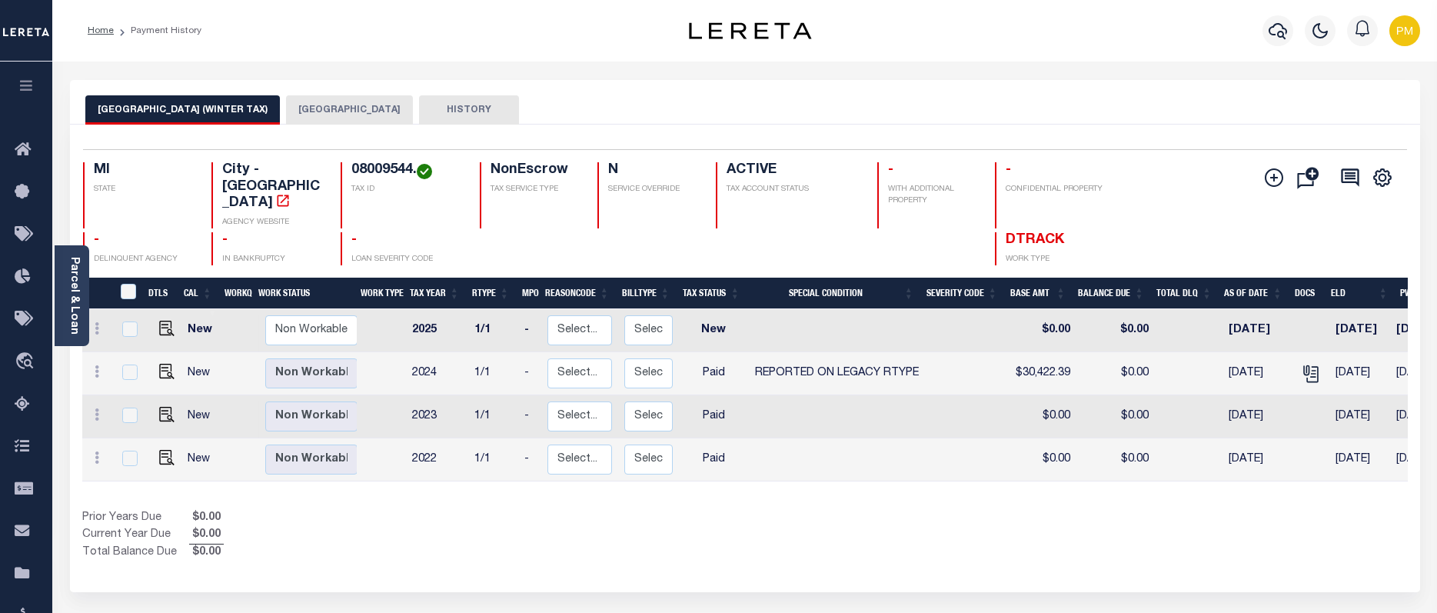
click at [298, 105] on button "[GEOGRAPHIC_DATA]" at bounding box center [349, 109] width 127 height 29
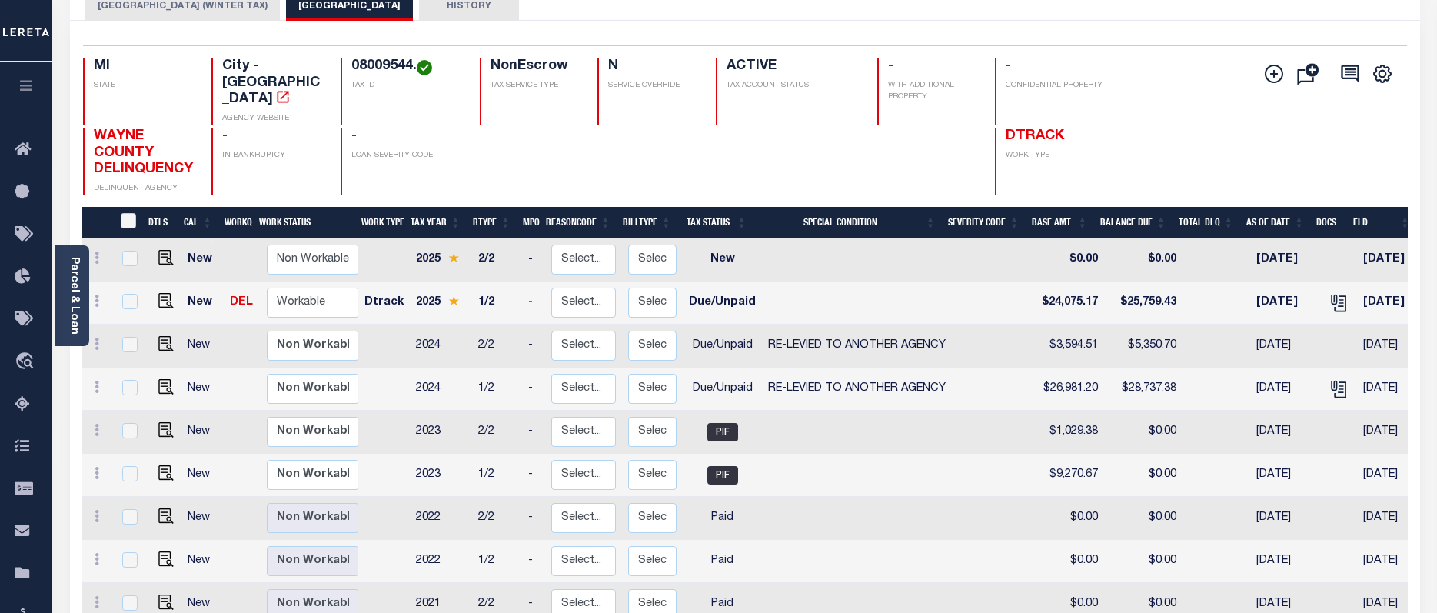
scroll to position [77, 0]
